Goal: Transaction & Acquisition: Download file/media

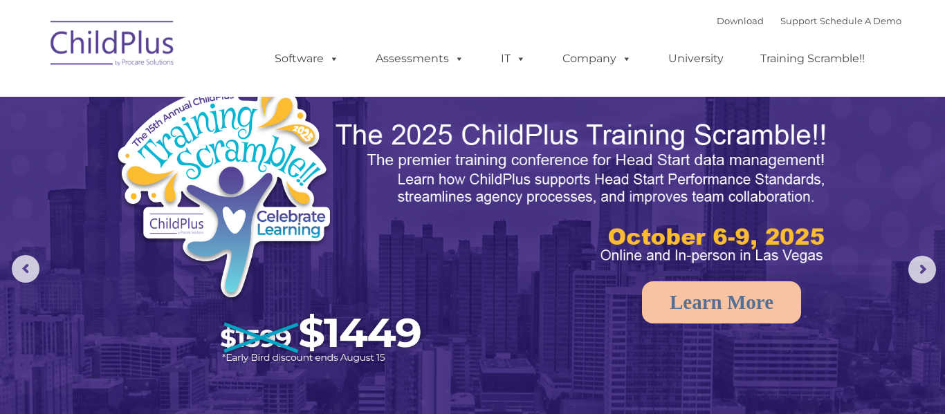
select select "MEDIUM"
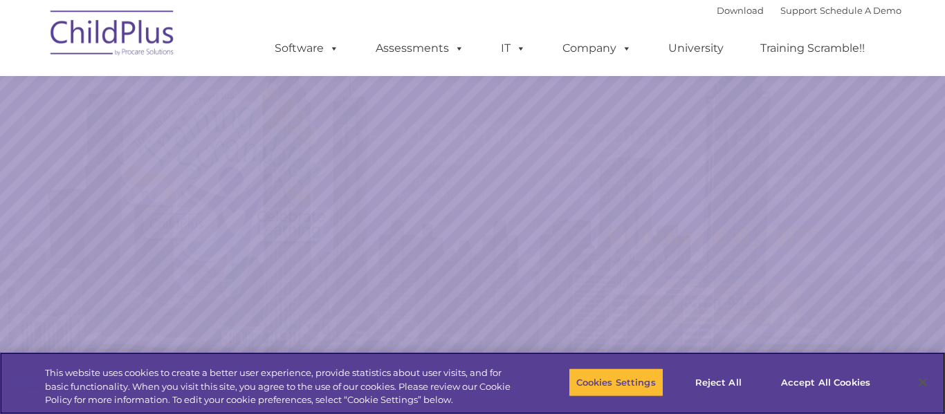
scroll to position [350, 0]
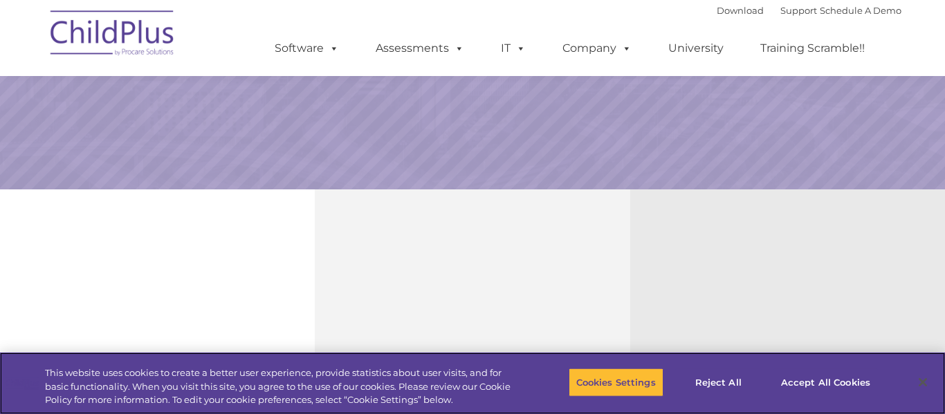
select select "MEDIUM"
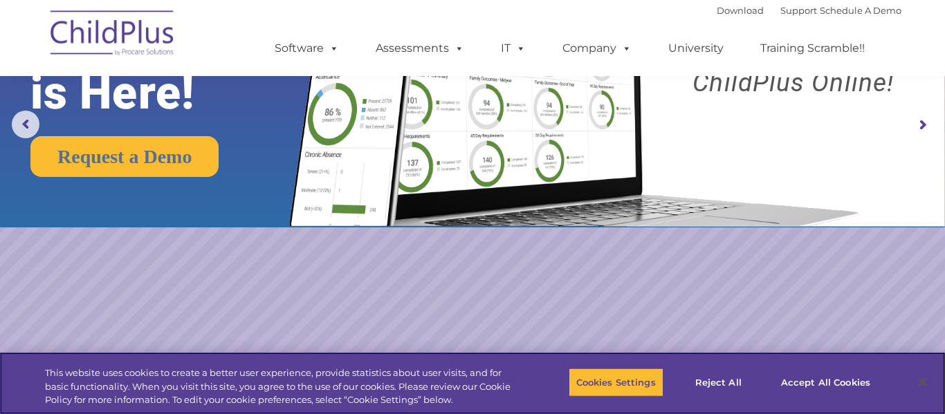
scroll to position [144, 0]
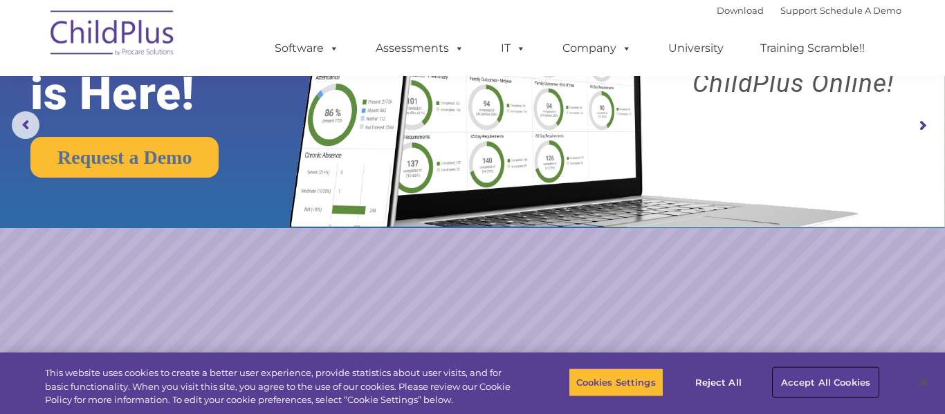
click at [820, 389] on button "Accept All Cookies" at bounding box center [825, 382] width 104 height 29
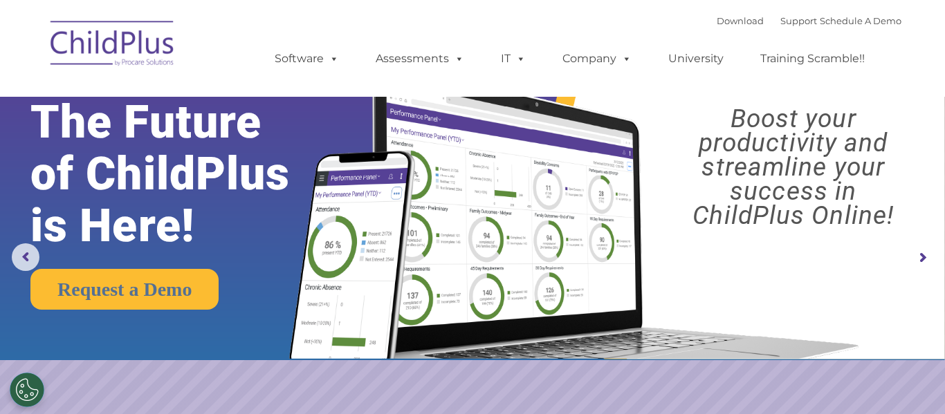
scroll to position [0, 0]
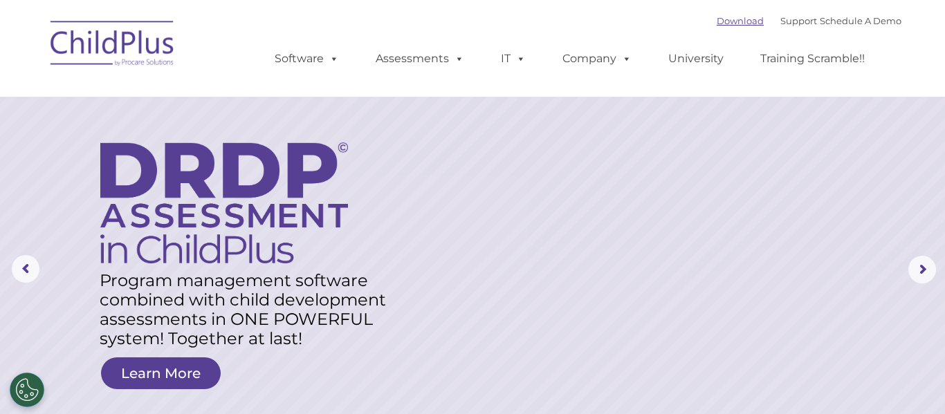
click at [716, 23] on link "Download" at bounding box center [739, 20] width 47 height 11
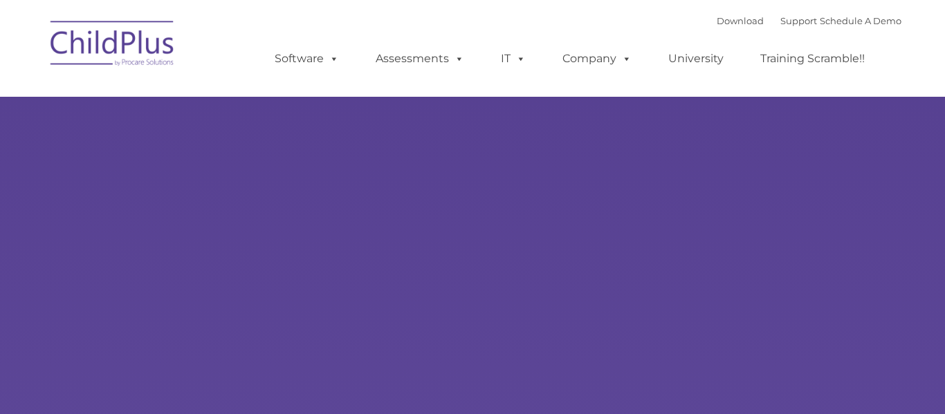
type input ""
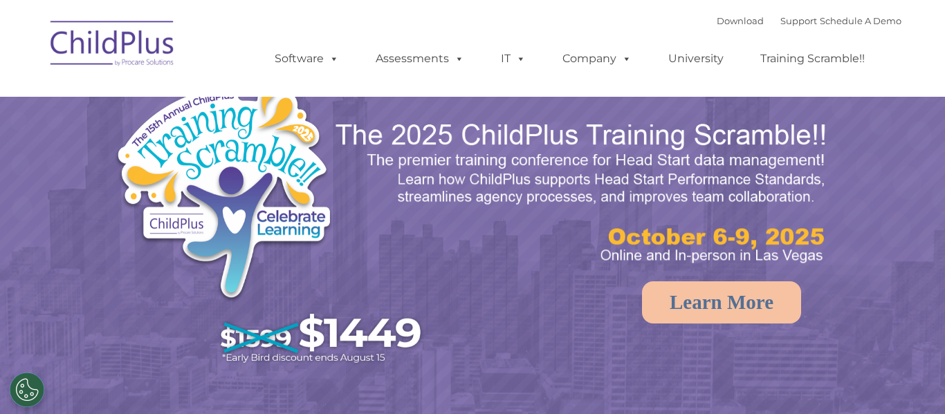
select select "MEDIUM"
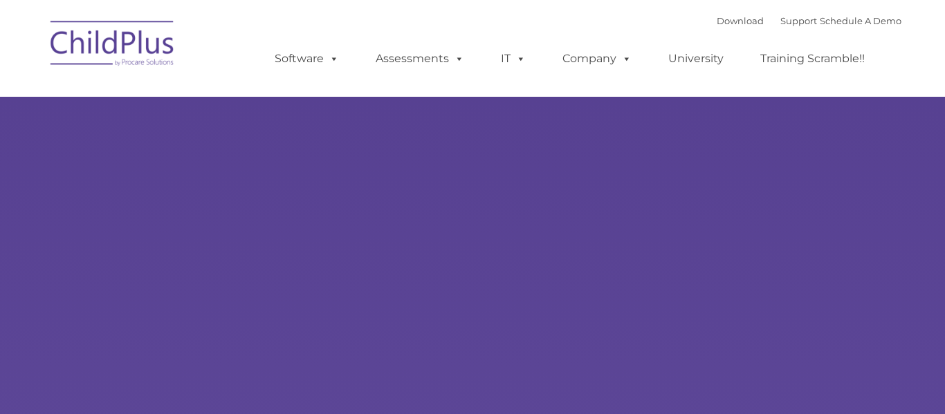
type input ""
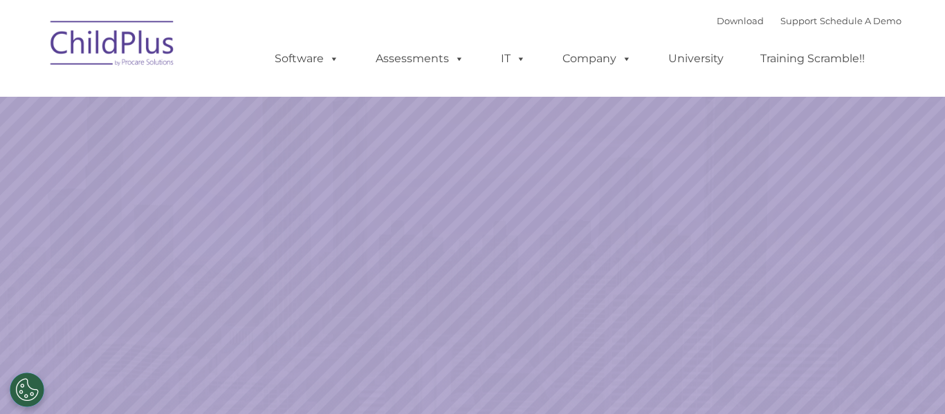
select select "MEDIUM"
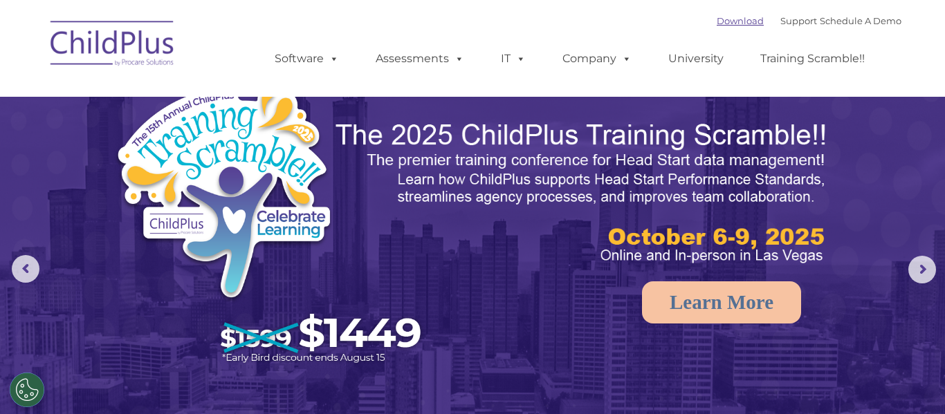
click at [719, 23] on link "Download" at bounding box center [739, 20] width 47 height 11
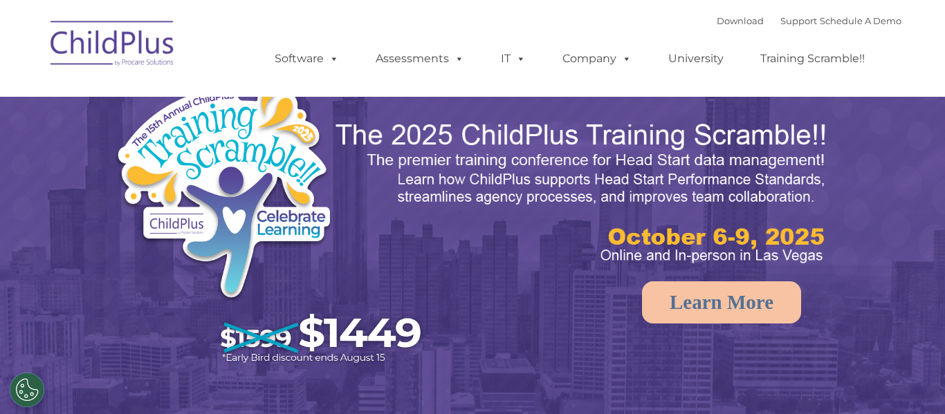
select select "MEDIUM"
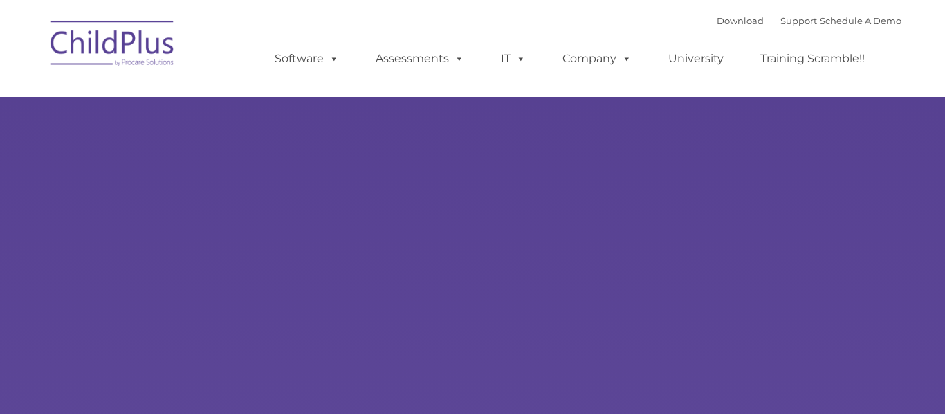
type input ""
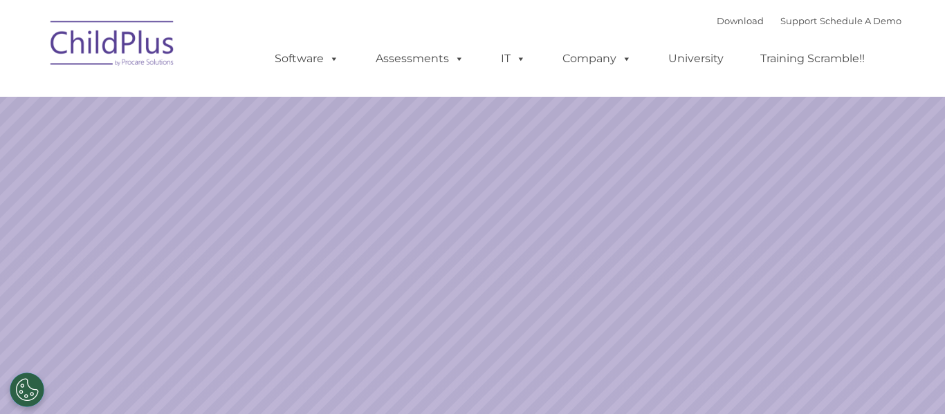
select select "MEDIUM"
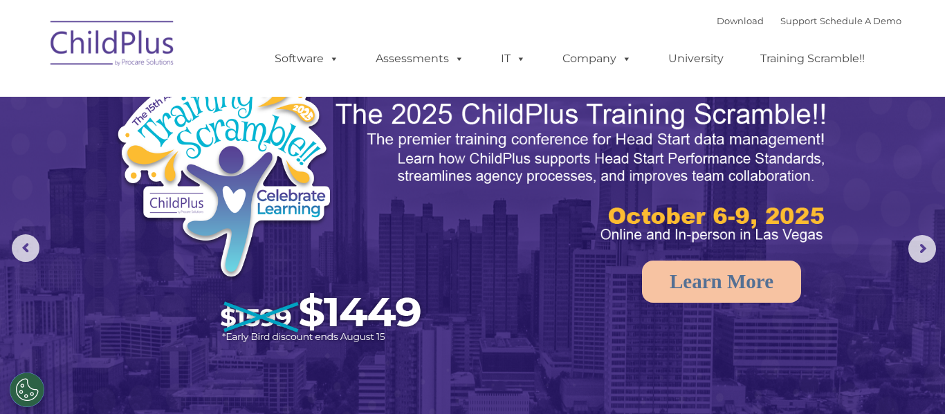
scroll to position [20, 0]
